Goal: Check status: Check status

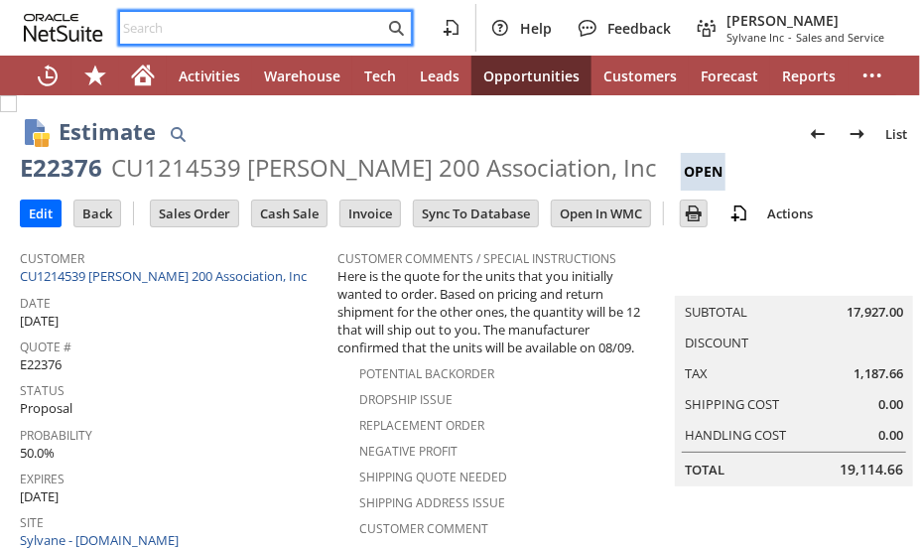
click at [285, 20] on input "text" at bounding box center [252, 28] width 264 height 24
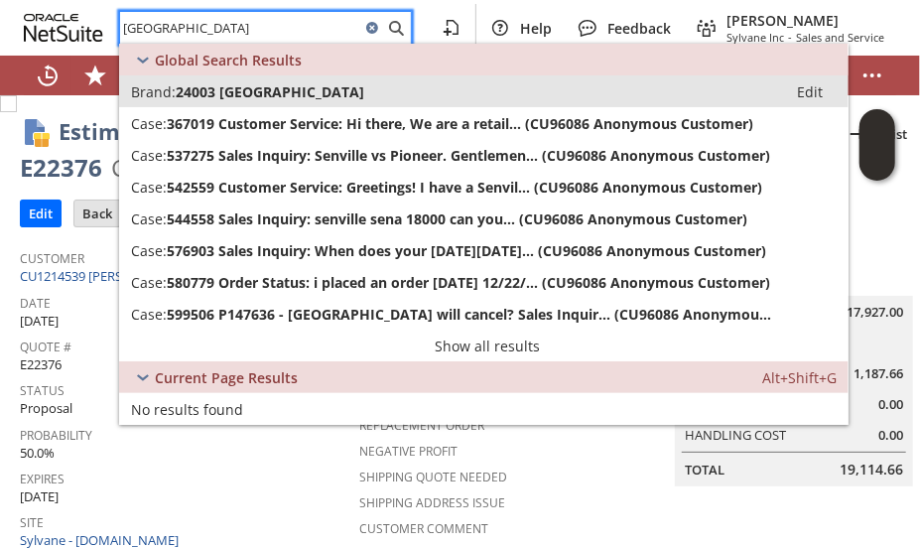
type input "senville"
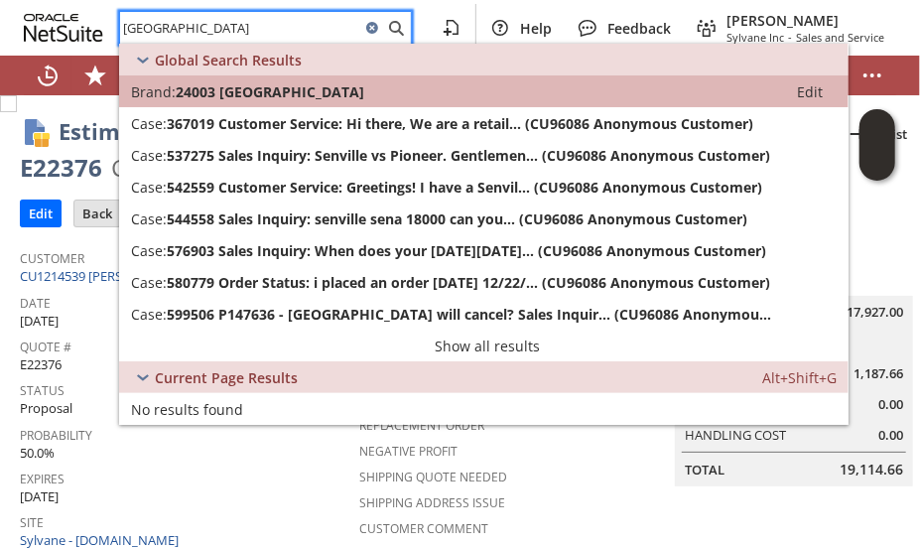
click at [246, 92] on span "24003 Senville" at bounding box center [270, 91] width 189 height 19
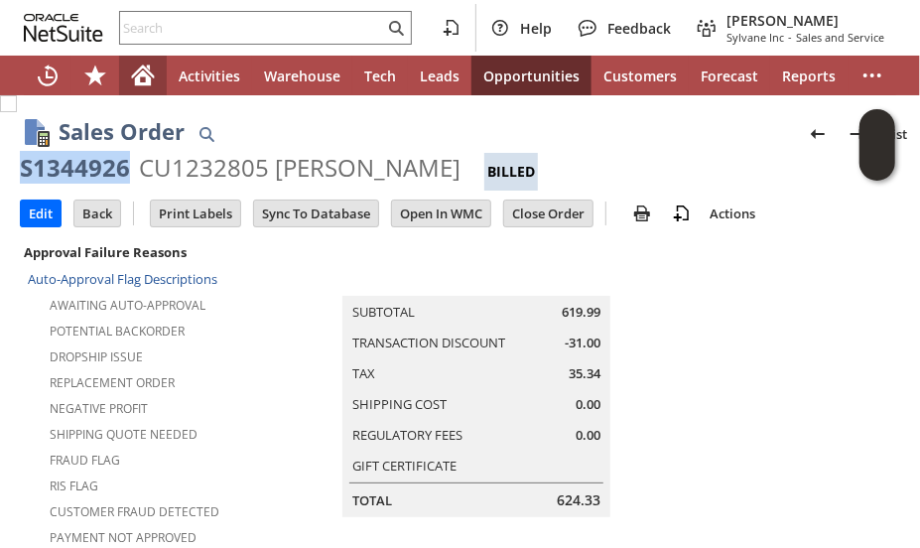
scroll to position [0, 815]
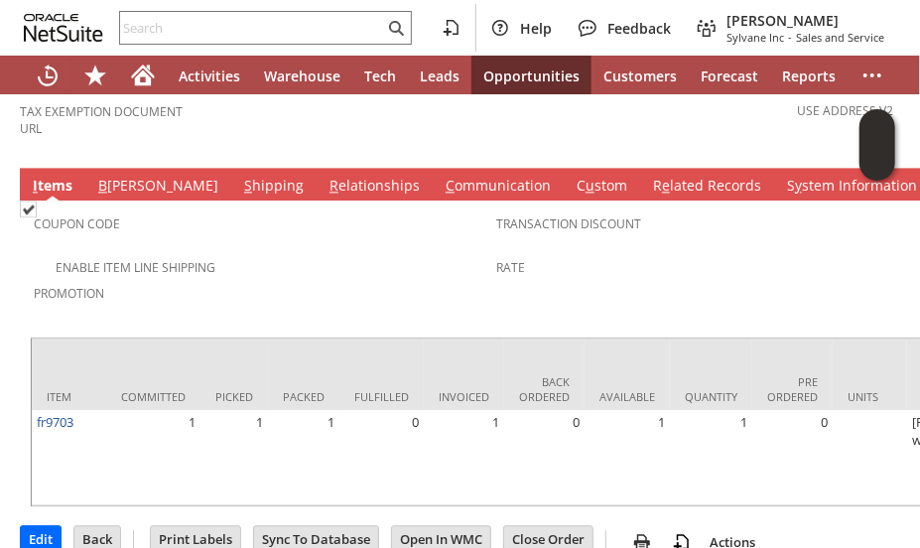
drag, startPoint x: 324, startPoint y: 168, endPoint x: 316, endPoint y: 178, distance: 12.7
click at [324, 279] on span "Promotion" at bounding box center [260, 290] width 453 height 23
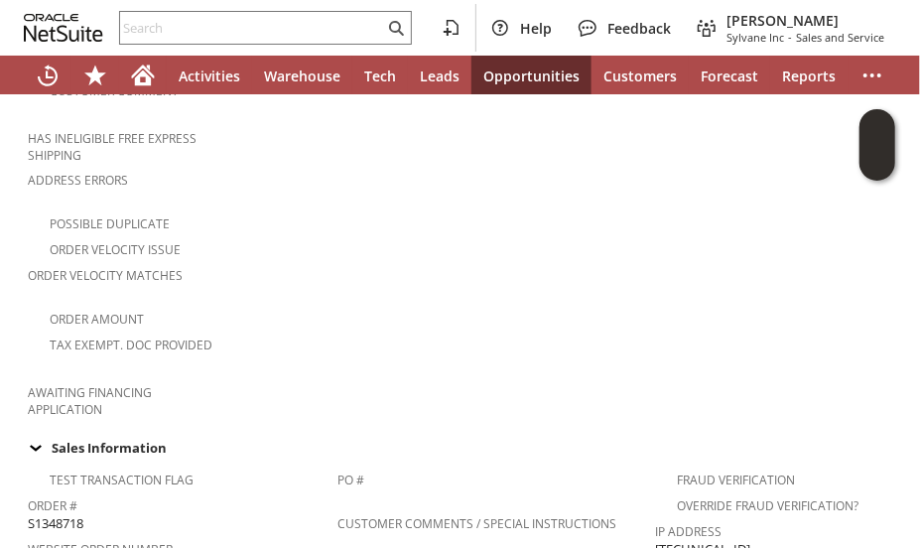
scroll to position [530, 0]
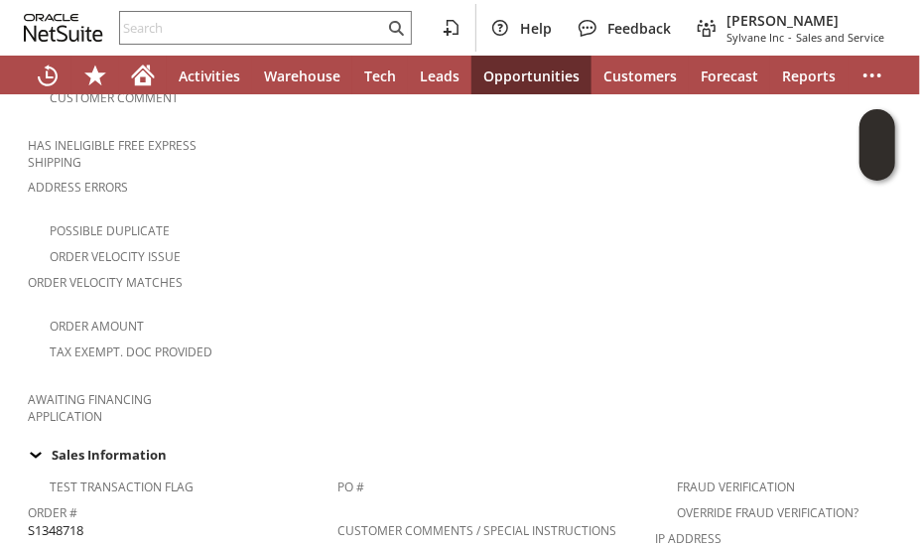
click at [279, 241] on td "Summary Subtotal 649.00 Transaction Discount Tax 30.18 Shipping Cost 0.00 Regul…" at bounding box center [496, 68] width 559 height 718
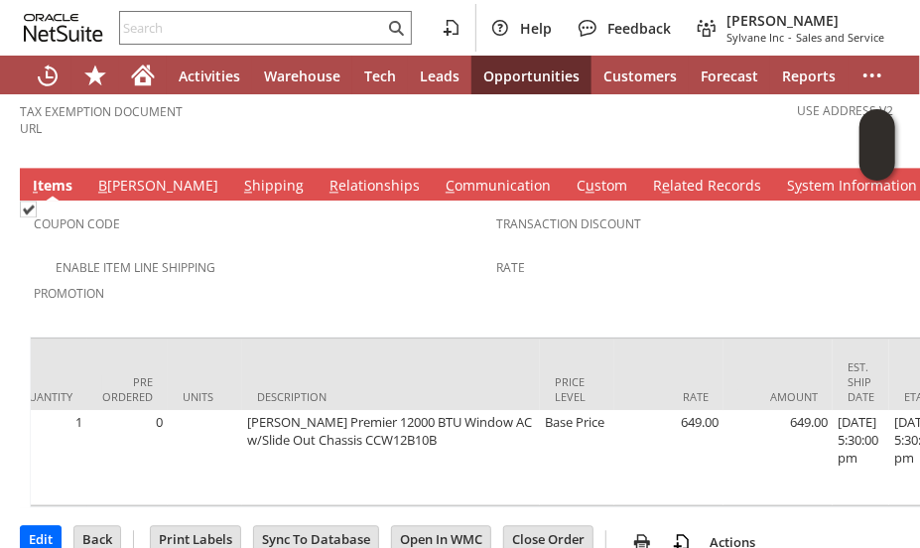
scroll to position [0, 759]
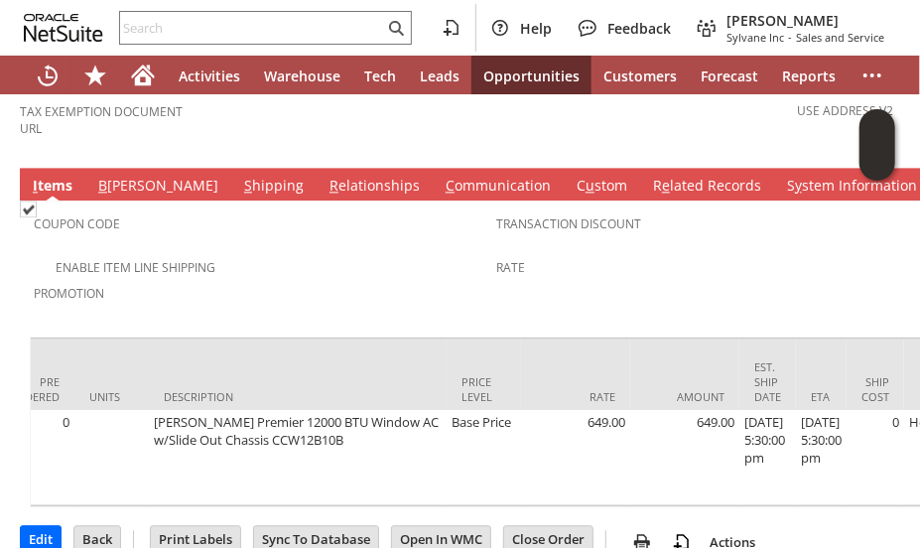
click at [391, 279] on div "Promotion" at bounding box center [260, 300] width 453 height 42
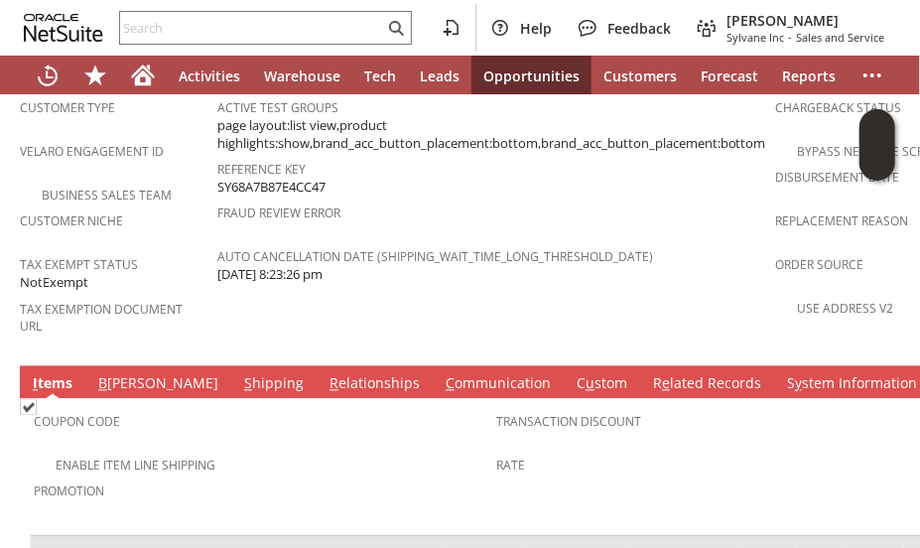
click at [441, 374] on link "C ommunication" at bounding box center [498, 385] width 115 height 22
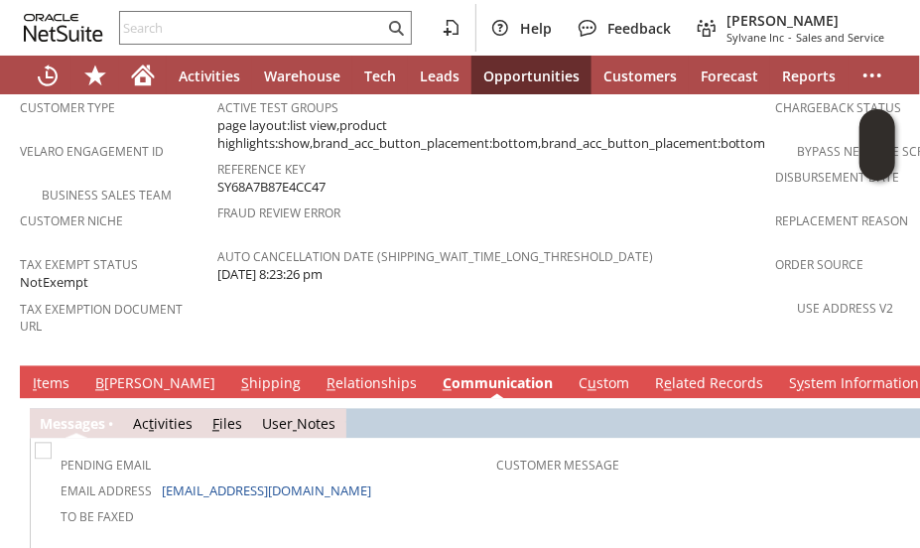
scroll to position [0, 0]
